Goal: Task Accomplishment & Management: Manage account settings

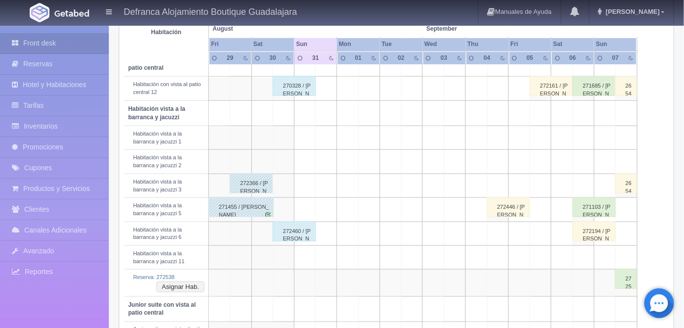
scroll to position [326, 0]
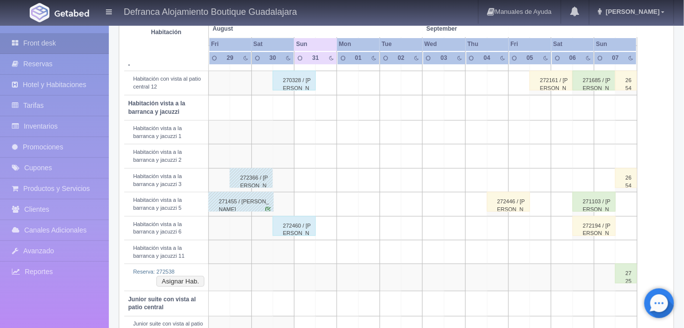
click at [296, 222] on div "272460 / Erika Jeanette Klemchak" at bounding box center [294, 226] width 43 height 20
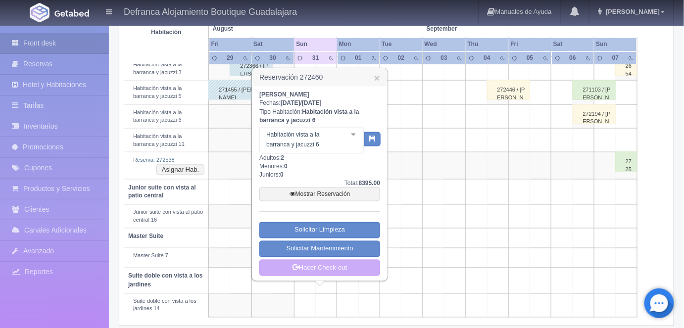
scroll to position [438, 0]
click at [311, 193] on link "Mostrar Reservación" at bounding box center [319, 194] width 121 height 14
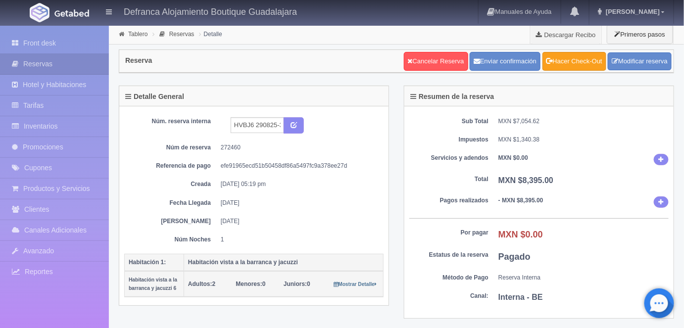
click at [572, 53] on link "Hacer Check-Out" at bounding box center [574, 61] width 64 height 19
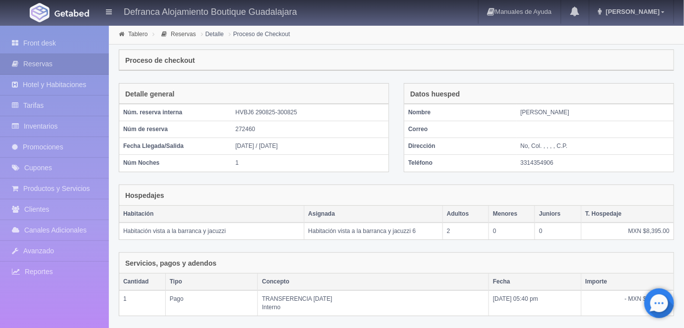
scroll to position [143, 0]
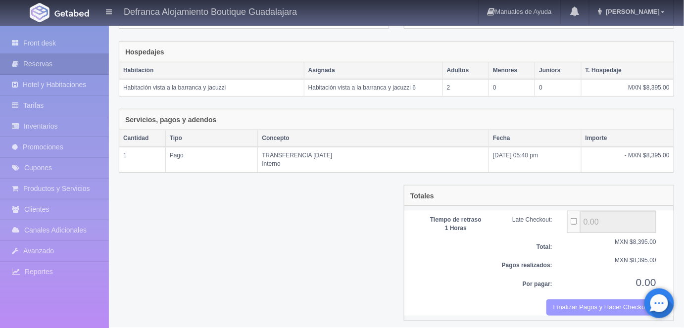
click at [567, 299] on button "Finalizar Pagos y Hacer Checkout" at bounding box center [601, 307] width 110 height 16
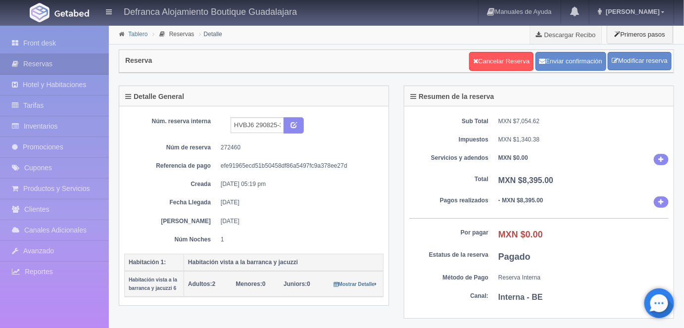
click at [136, 35] on link "Tablero" at bounding box center [137, 34] width 19 height 7
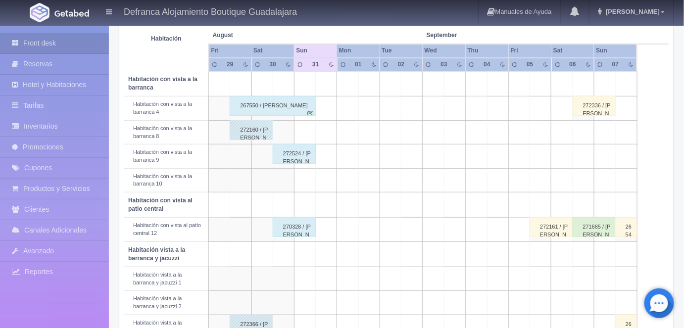
scroll to position [180, 0]
click at [286, 102] on div "267550 / [PERSON_NAME]" at bounding box center [273, 105] width 86 height 20
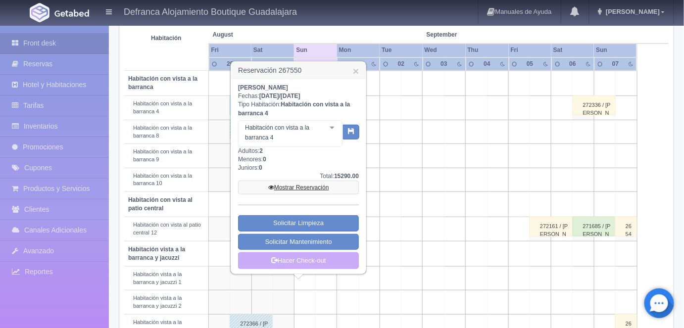
click at [297, 186] on link "Mostrar Reservación" at bounding box center [298, 188] width 121 height 14
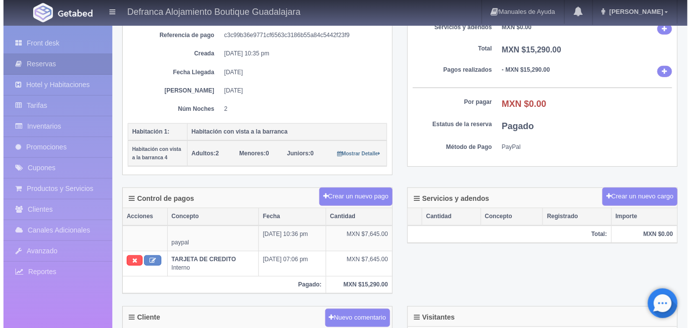
scroll to position [132, 0]
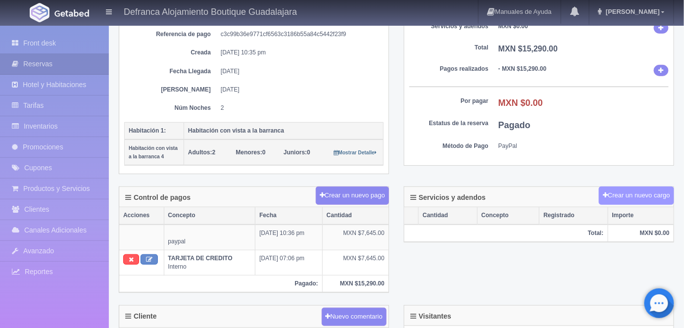
click at [628, 192] on button "Crear un nuevo cargo" at bounding box center [636, 196] width 75 height 18
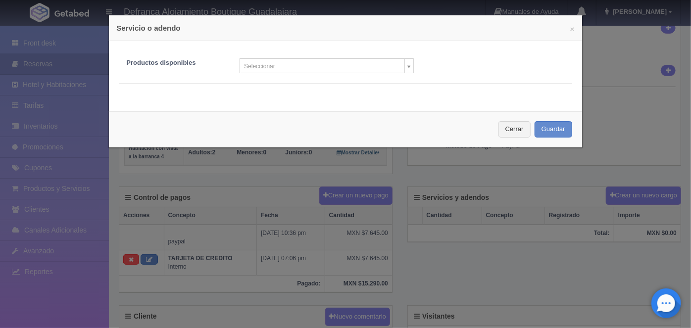
click at [402, 68] on body "[PERSON_NAME] Alojamiento Boutique Guadalajara Manuales de Ayuda Actualizacione…" at bounding box center [345, 262] width 691 height 738
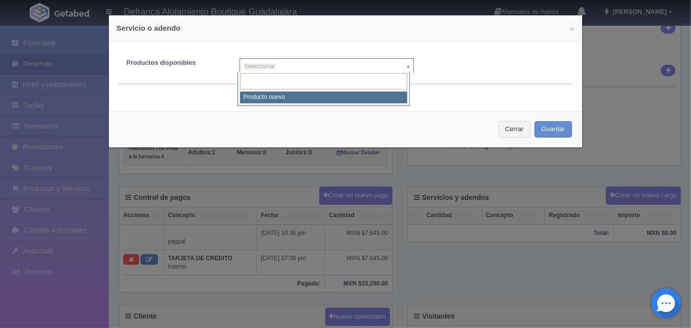
select select "0"
type input "1"
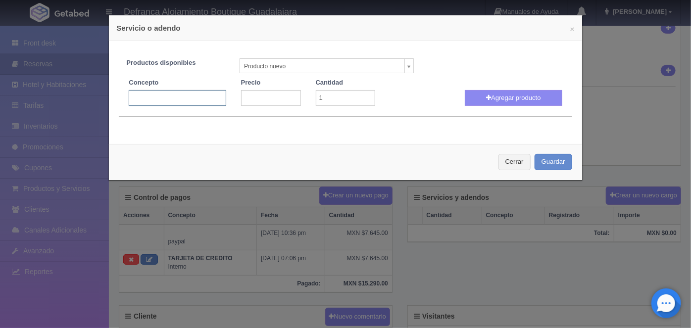
click at [139, 94] on input "text" at bounding box center [177, 98] width 97 height 16
type input "Masaje Relajante"
click at [246, 95] on input "number" at bounding box center [271, 98] width 60 height 16
type input "1200"
click at [499, 99] on button "Agregar producto" at bounding box center [513, 98] width 97 height 16
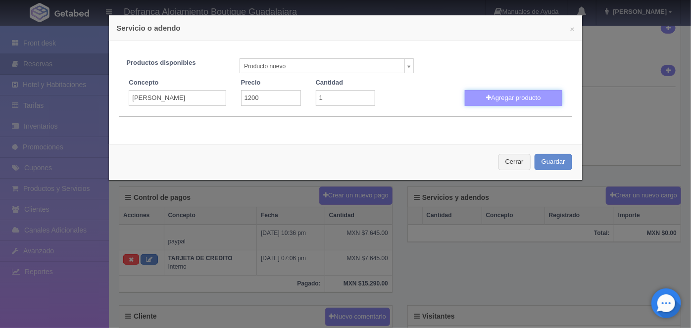
select select
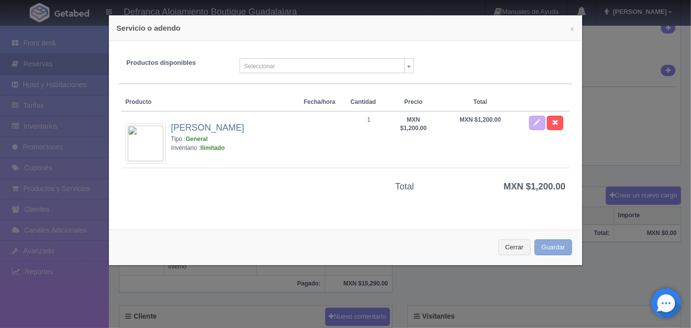
click at [547, 252] on button "Guardar" at bounding box center [553, 247] width 38 height 16
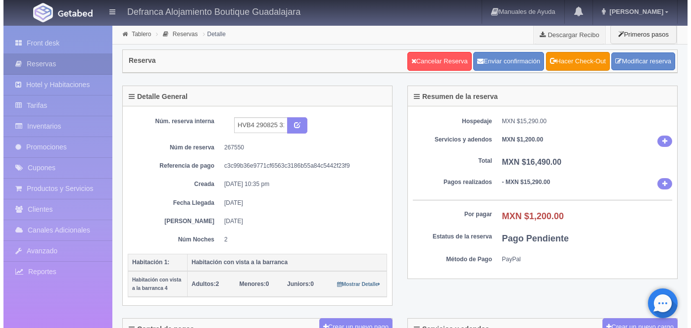
scroll to position [132, 0]
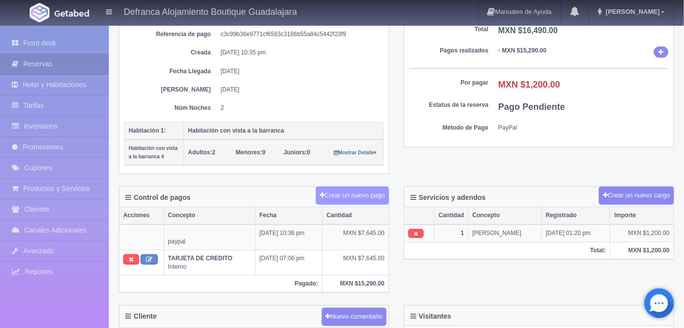
click at [349, 195] on button "Crear un nuevo pago" at bounding box center [352, 196] width 73 height 18
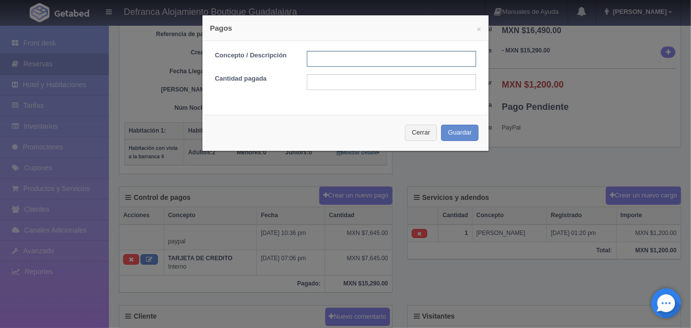
click at [321, 58] on input "text" at bounding box center [391, 59] width 169 height 16
type input "MASAJES PAGO CON TARJETA"
click at [311, 80] on input "text" at bounding box center [391, 82] width 169 height 16
type input "1200.00"
click at [452, 136] on button "Guardar" at bounding box center [460, 133] width 38 height 16
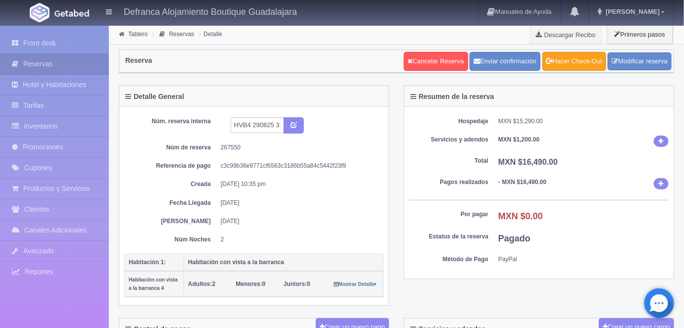
click at [569, 60] on link "Hacer Check-Out" at bounding box center [574, 61] width 64 height 19
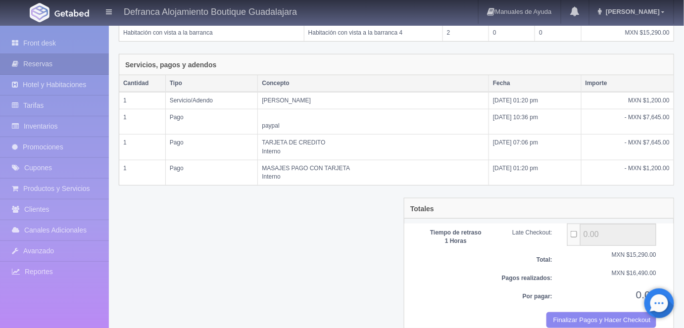
scroll to position [211, 0]
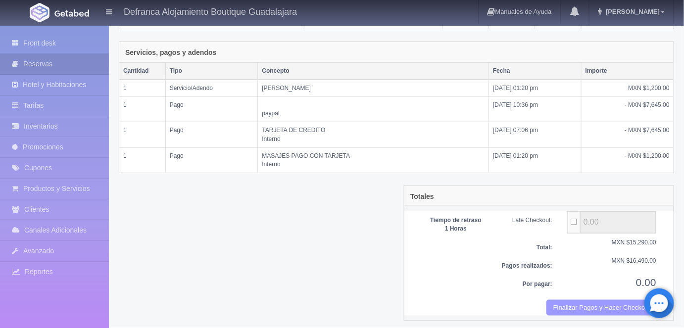
click at [569, 307] on button "Finalizar Pagos y Hacer Checkout" at bounding box center [601, 308] width 110 height 16
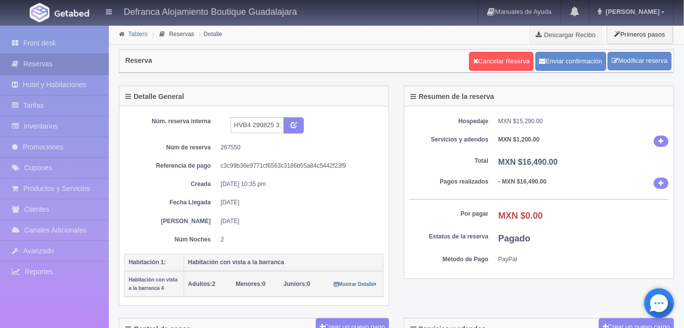
click at [132, 31] on link "Tablero" at bounding box center [137, 34] width 19 height 7
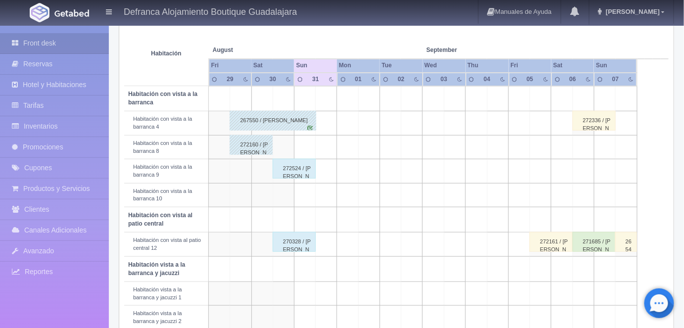
scroll to position [161, 0]
